Goal: Task Accomplishment & Management: Use online tool/utility

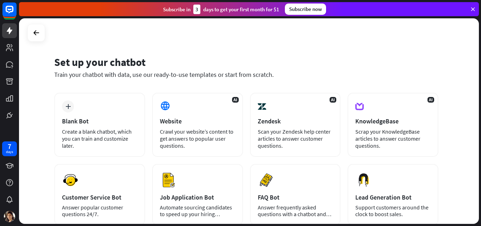
click at [91, 95] on div "plus Blank Bot Create a blank chatbot, which you can train and customize later." at bounding box center [99, 125] width 91 height 64
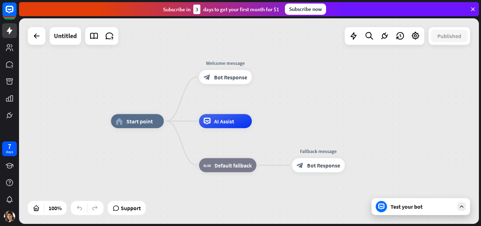
click at [169, 146] on div "home_2 Start point Welcome message block_bot_response Bot Response AI Assist bl…" at bounding box center [341, 223] width 460 height 205
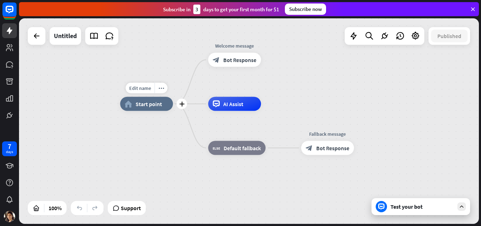
drag, startPoint x: 169, startPoint y: 146, endPoint x: 186, endPoint y: 104, distance: 45.6
click at [186, 104] on div "Edit name more_horiz plus home_2 Start point Welcome message block_bot_response…" at bounding box center [350, 206] width 460 height 205
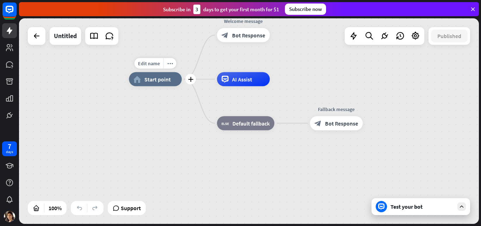
click at [165, 81] on span "Start point" at bounding box center [157, 79] width 26 height 7
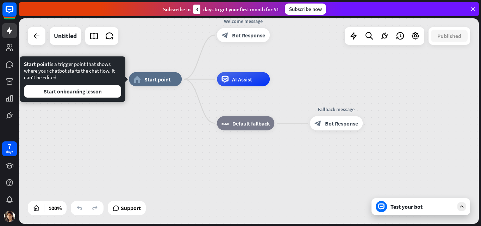
click at [177, 110] on div "home_2 Start point Welcome message block_bot_response Bot Response AI Assist bl…" at bounding box center [359, 181] width 460 height 205
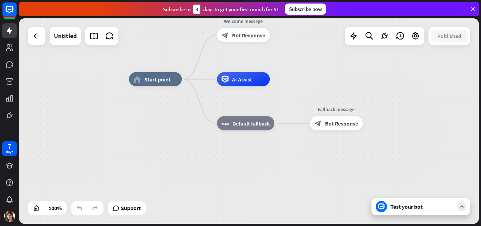
click at [296, 83] on div "home_2 Start point Welcome message block_bot_response Bot Response AI Assist bl…" at bounding box center [359, 181] width 460 height 205
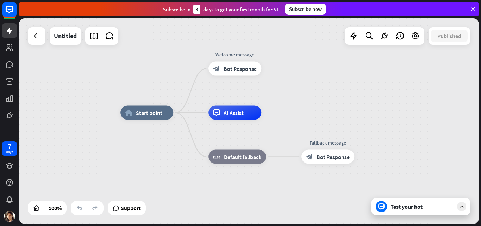
drag, startPoint x: 296, startPoint y: 83, endPoint x: 287, endPoint y: 116, distance: 34.5
click at [287, 116] on div "home_2 Start point Welcome message block_bot_response Bot Response AI Assist bl…" at bounding box center [350, 215] width 460 height 205
click at [416, 64] on div "home_2 Start point Welcome message block_bot_response Bot Response AI Assist bl…" at bounding box center [249, 120] width 460 height 205
click at [238, 111] on span "AI Assist" at bounding box center [233, 112] width 20 height 7
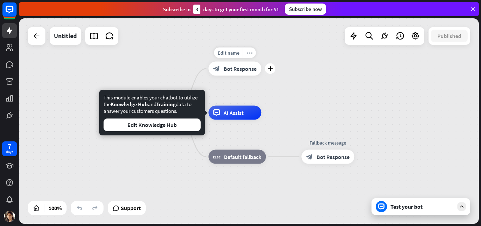
click at [229, 68] on span "Bot Response" at bounding box center [239, 68] width 33 height 7
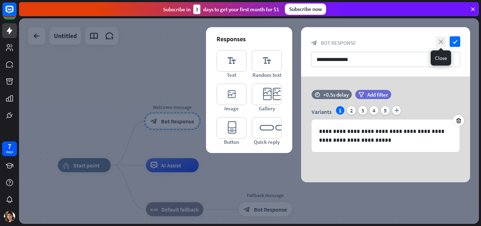
click at [445, 40] on icon "close" at bounding box center [440, 41] width 11 height 11
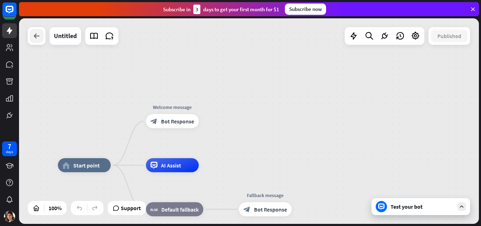
click at [39, 36] on icon at bounding box center [36, 36] width 8 height 8
